Goal: Information Seeking & Learning: Check status

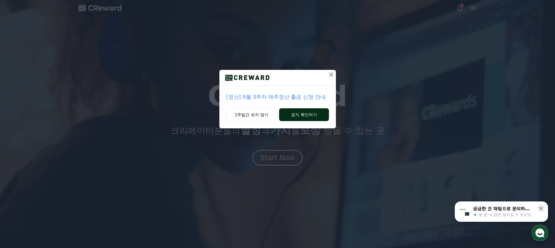
click at [309, 115] on button "공지 확인하기" at bounding box center [303, 114] width 49 height 13
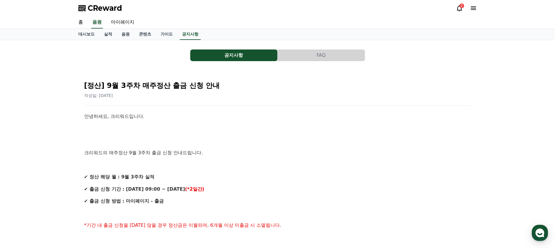
click at [459, 8] on icon at bounding box center [459, 8] width 7 height 7
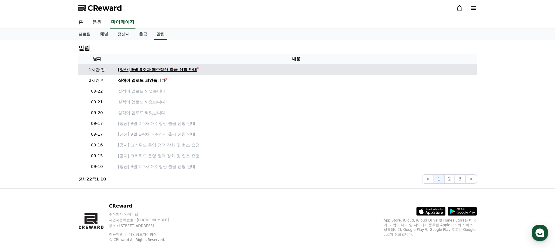
click at [174, 72] on div "[정산] 9월 3주차 매주정산 출금 신청 안내" at bounding box center [157, 70] width 79 height 6
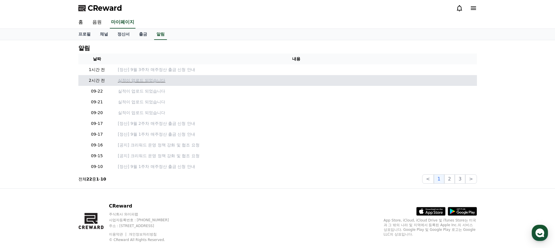
click at [148, 83] on p "실적이 업로드 되었습니다" at bounding box center [296, 80] width 356 height 6
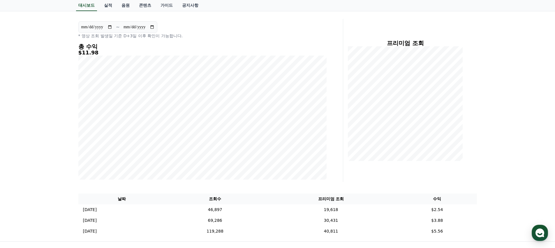
scroll to position [46, 0]
